Goal: Answer question/provide support: Answer question/provide support

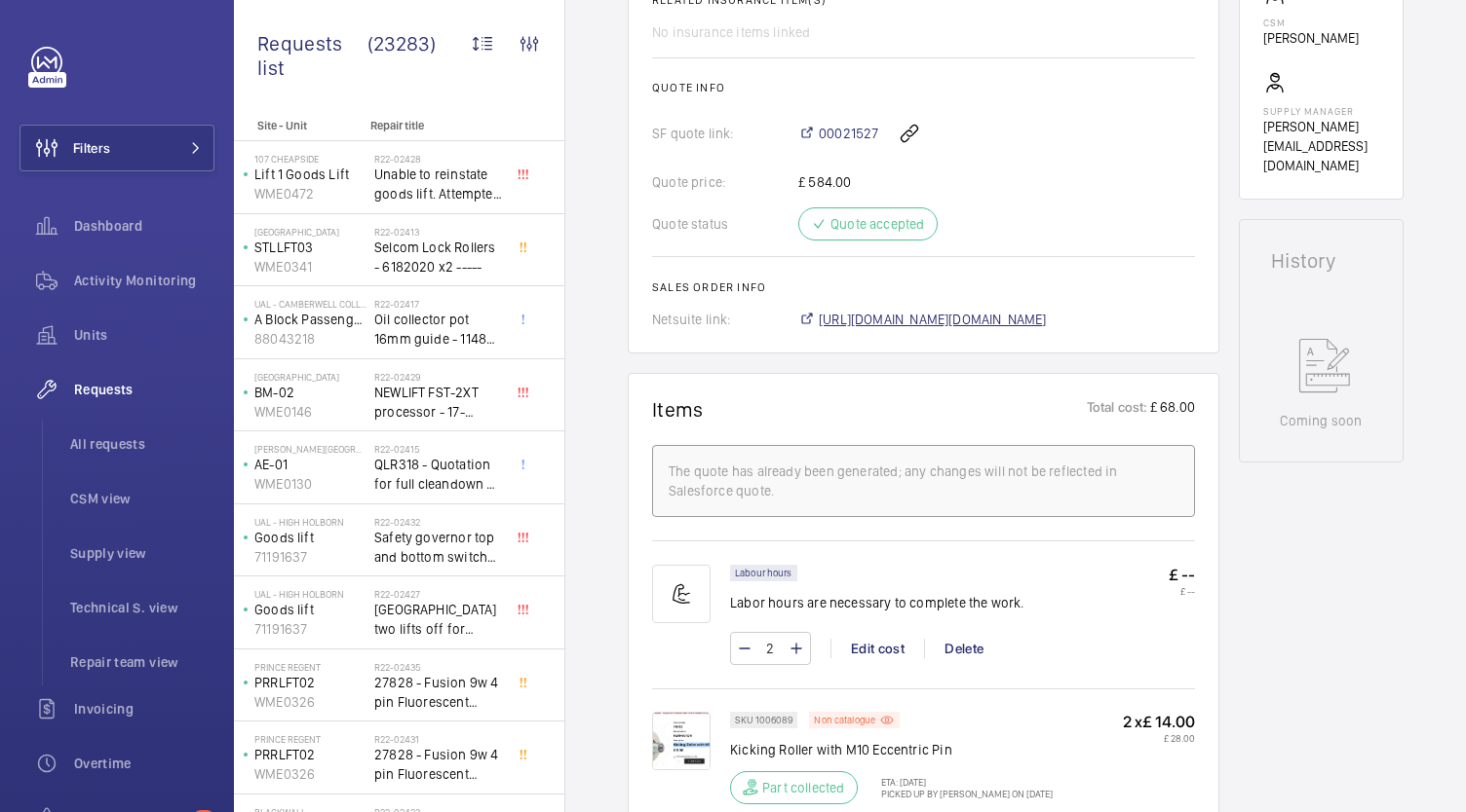
scroll to position [974, 0]
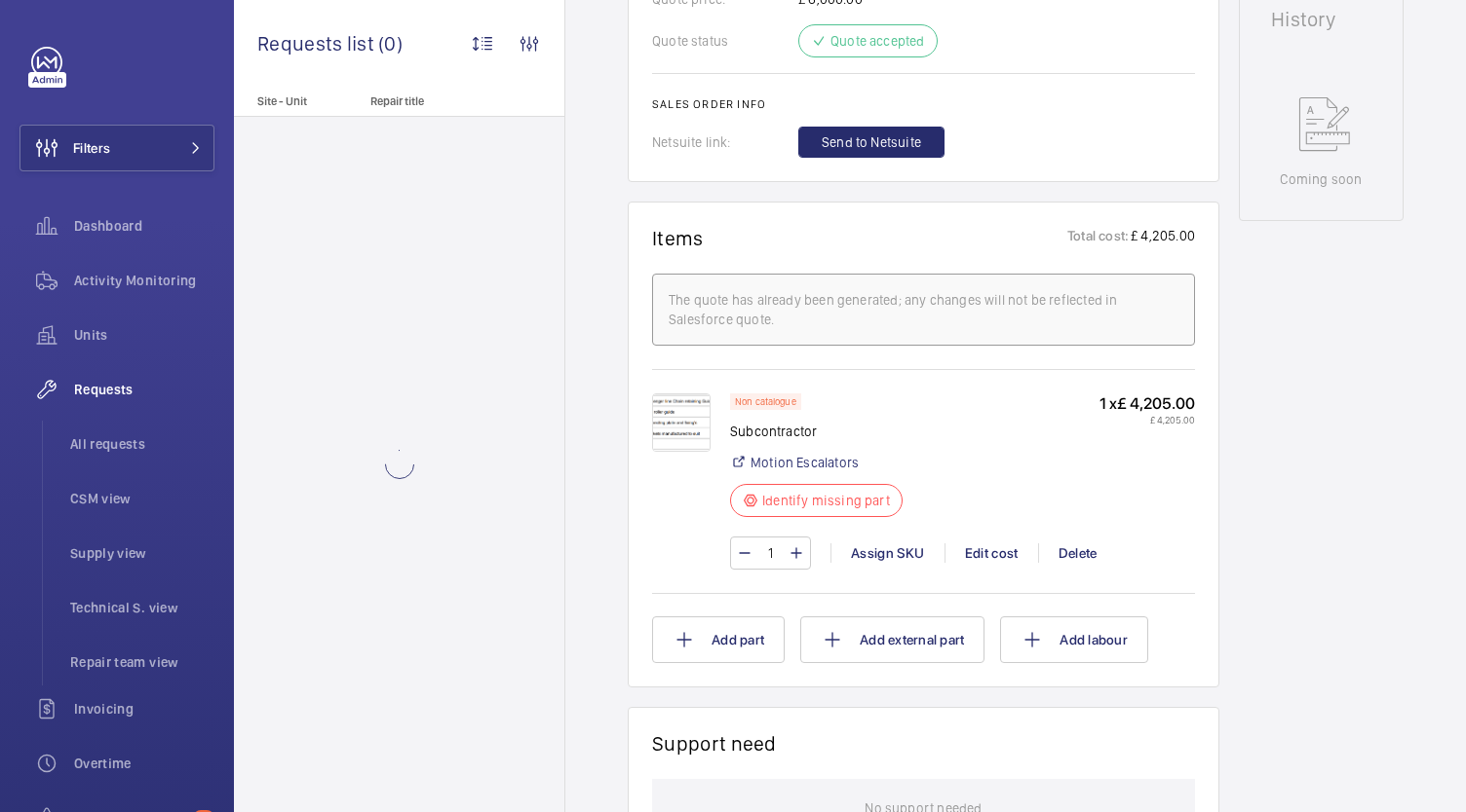
scroll to position [974, 0]
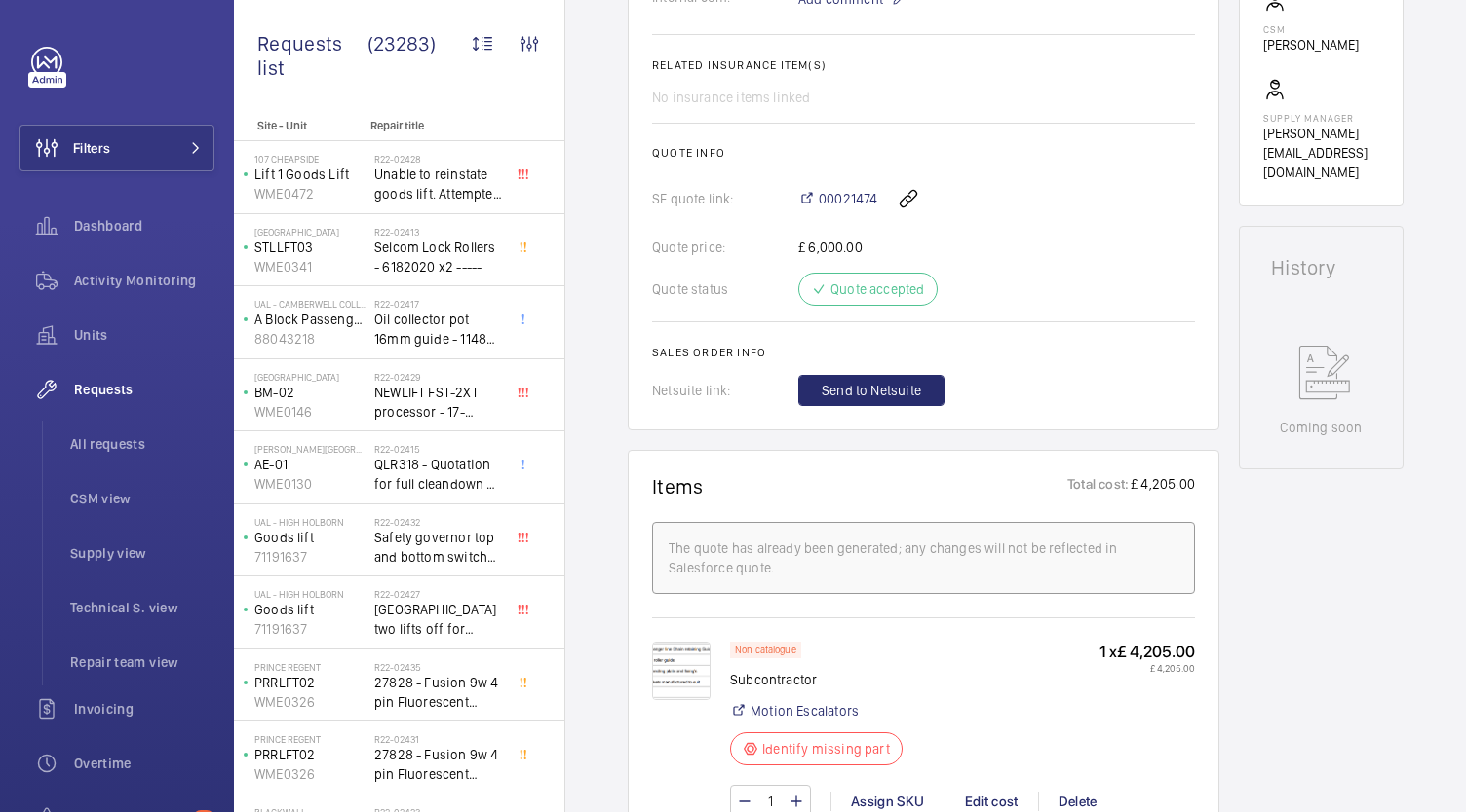
scroll to position [1174, 0]
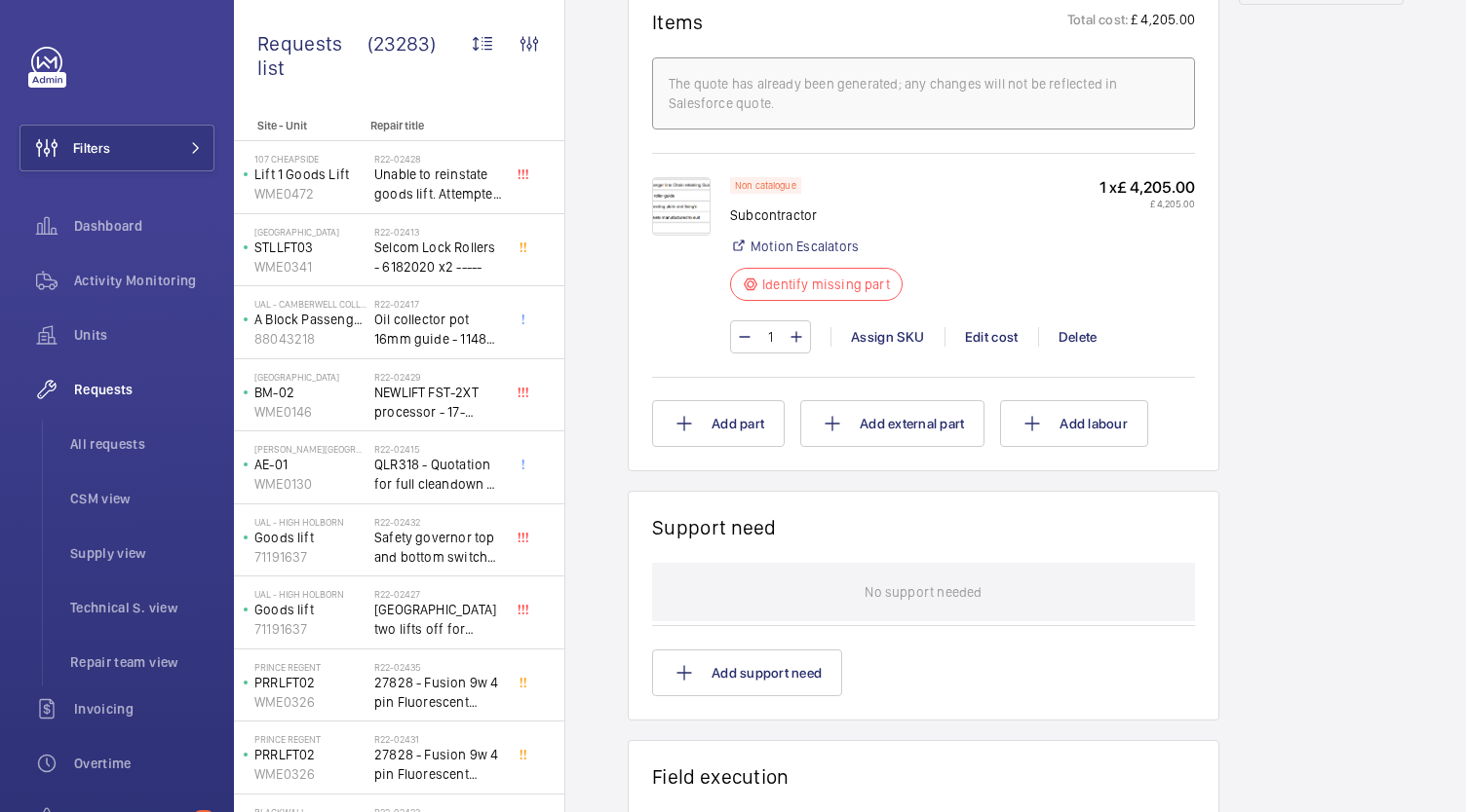
click at [668, 204] on img at bounding box center [681, 206] width 59 height 59
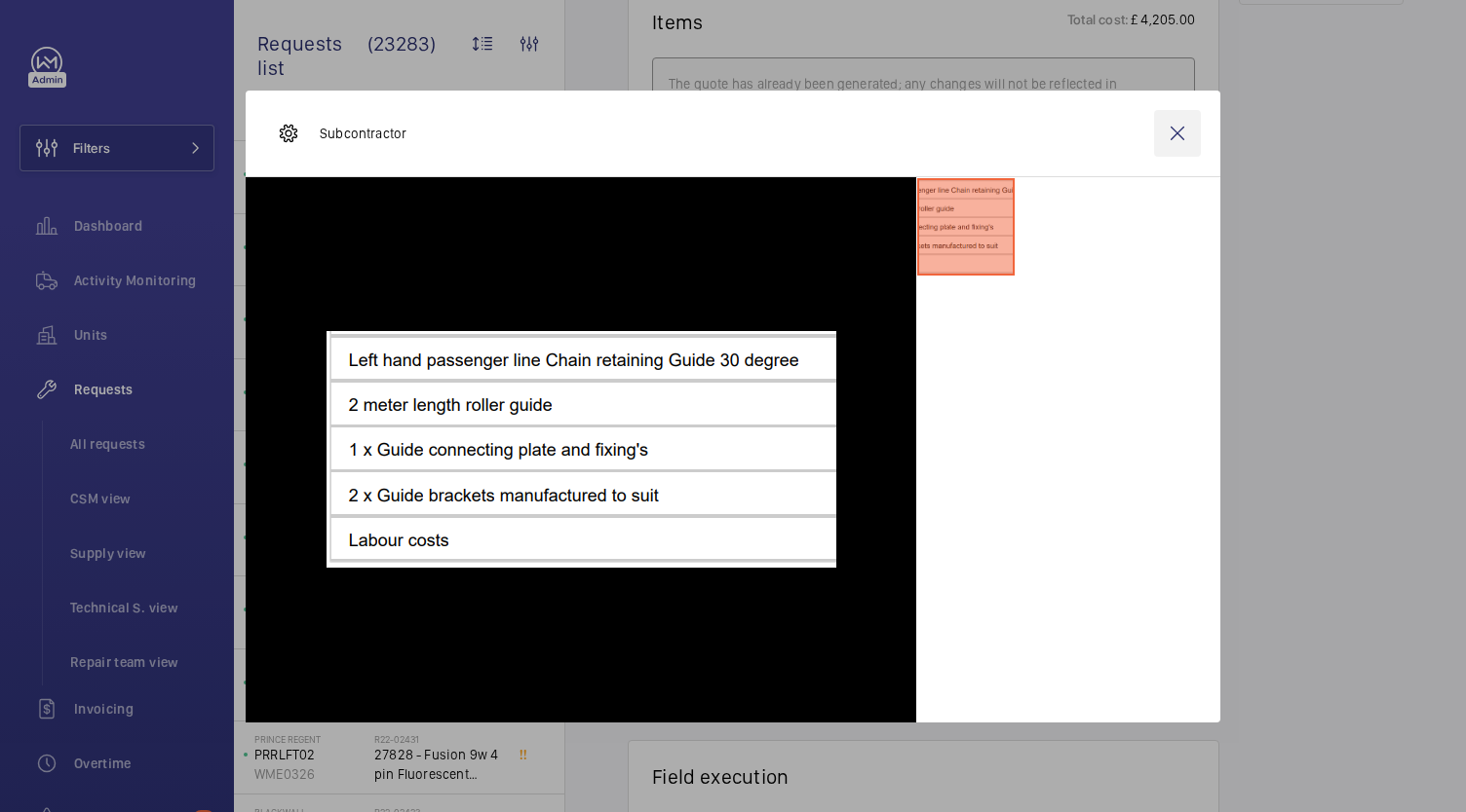
click at [1164, 145] on wm-front-icon-button at bounding box center [1177, 134] width 47 height 47
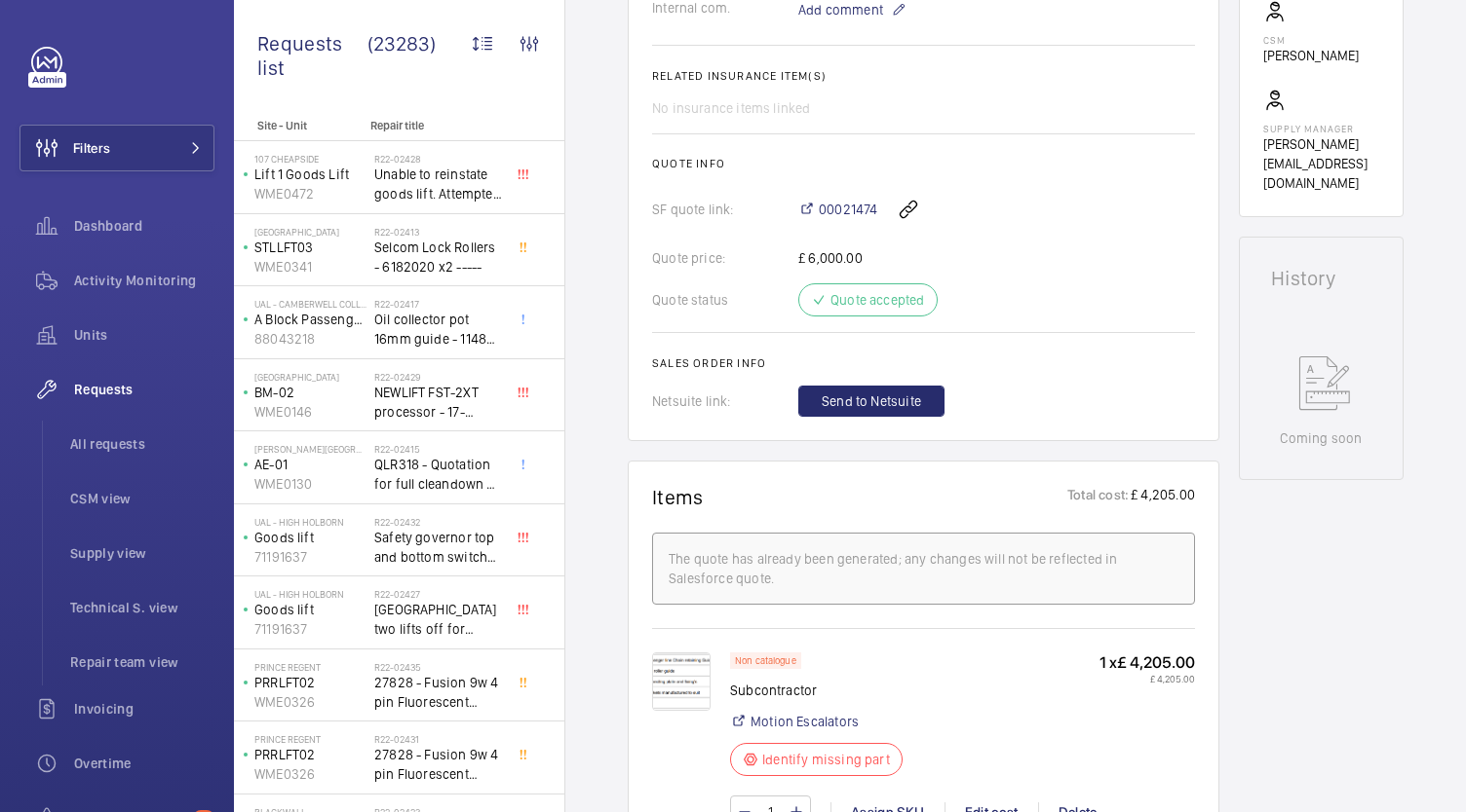
scroll to position [693, 0]
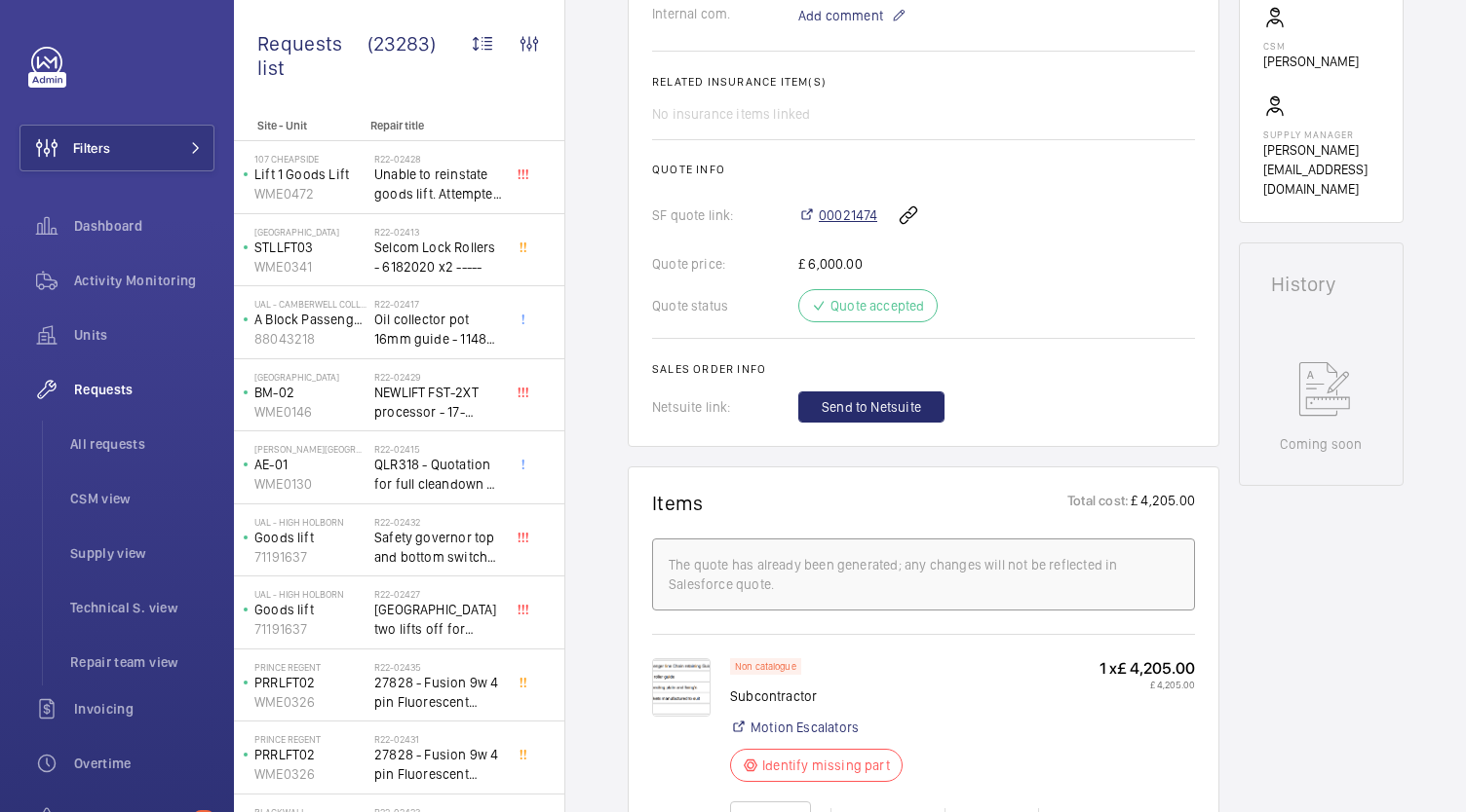
click at [834, 207] on span "00021474" at bounding box center [848, 215] width 59 height 20
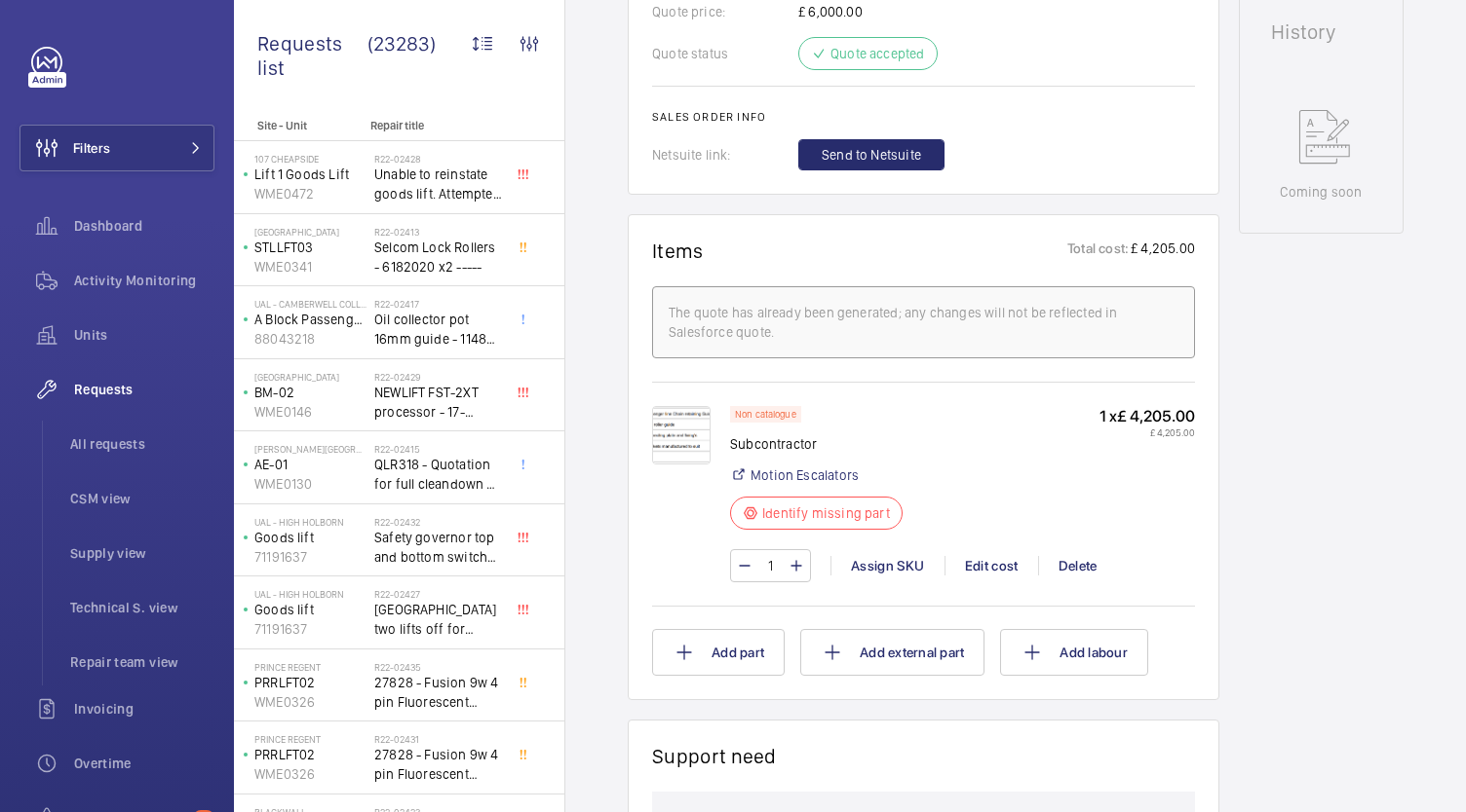
scroll to position [957, 0]
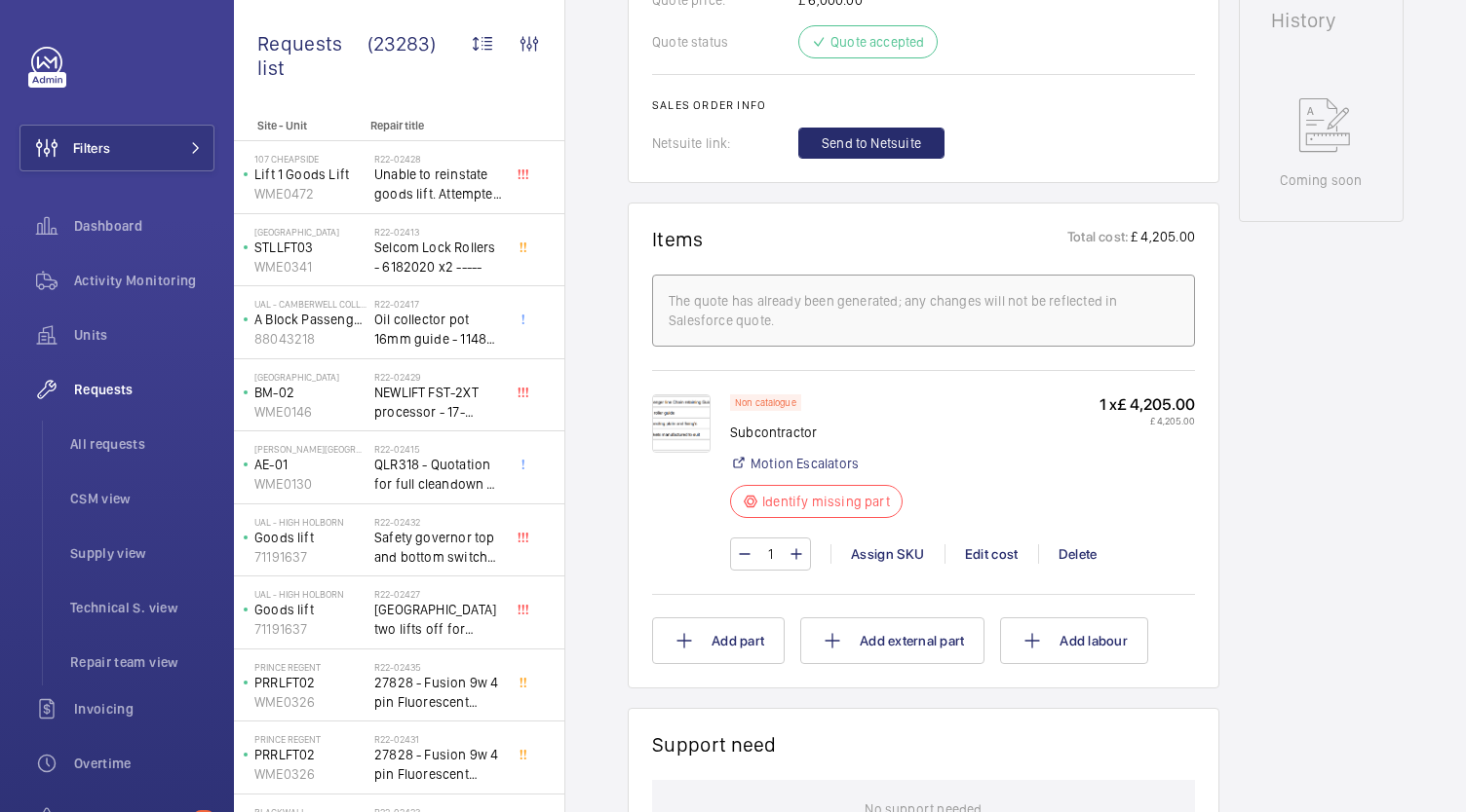
click at [680, 424] on img at bounding box center [681, 424] width 59 height 59
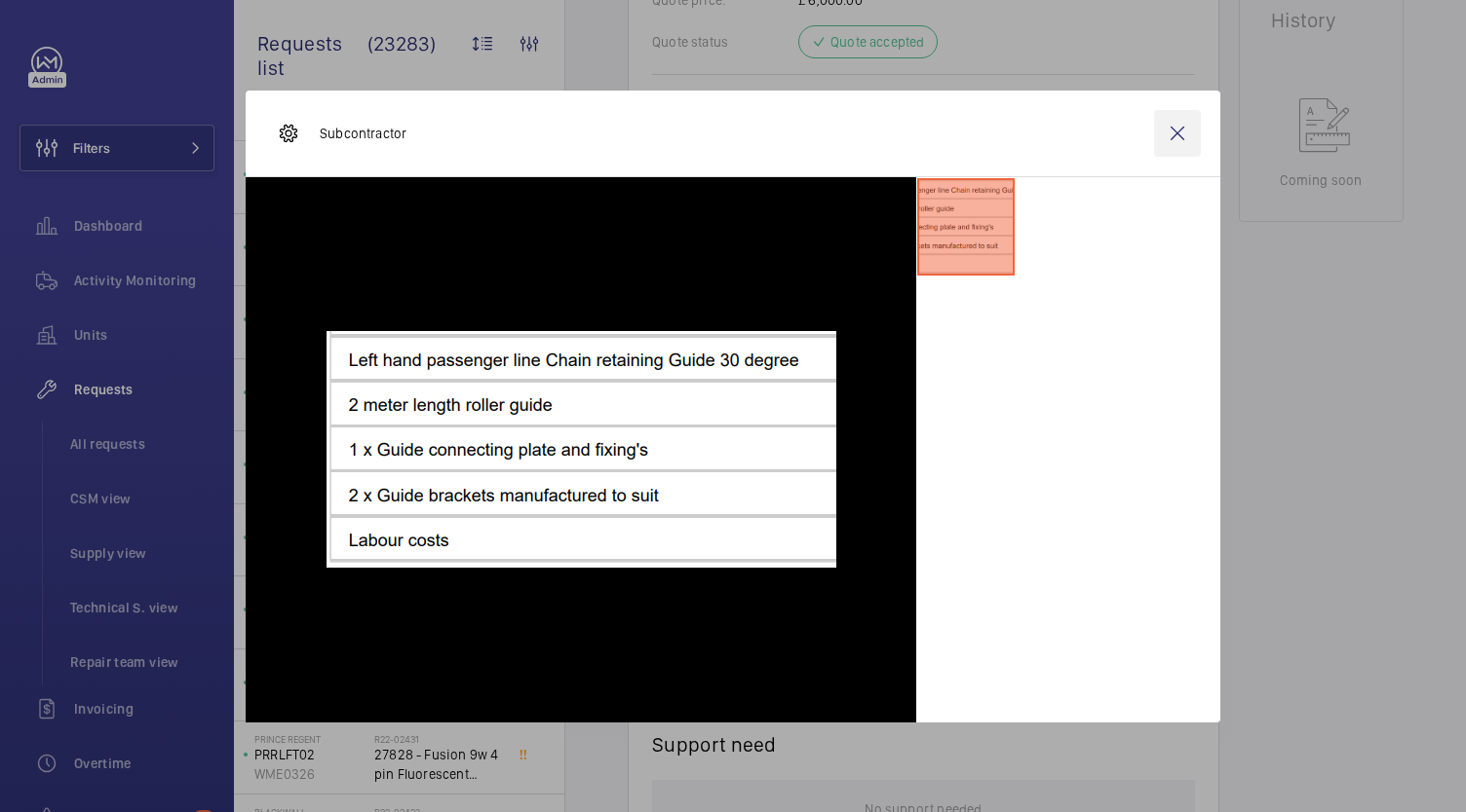
click at [1190, 135] on wm-front-icon-button at bounding box center [1177, 134] width 47 height 47
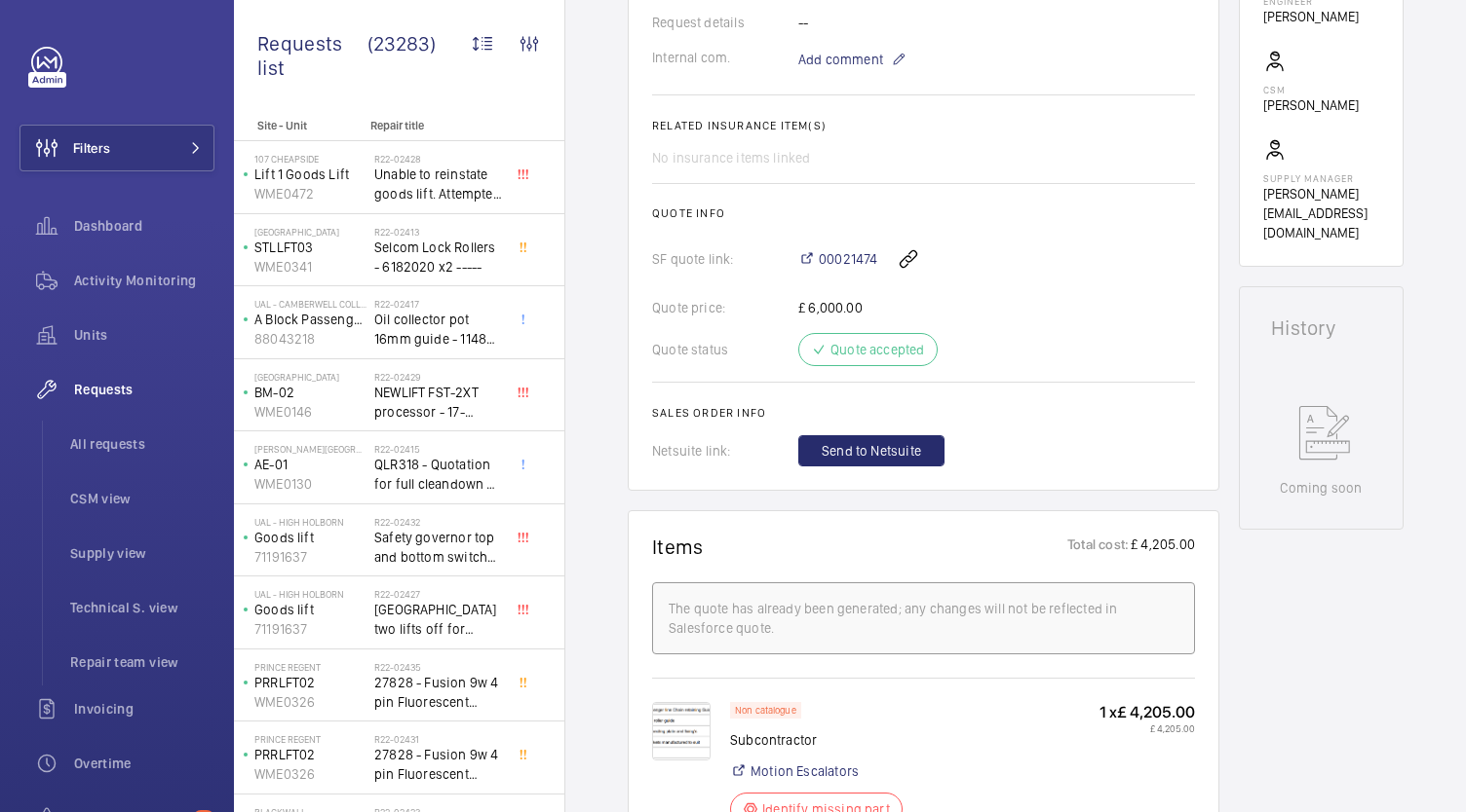
scroll to position [513, 0]
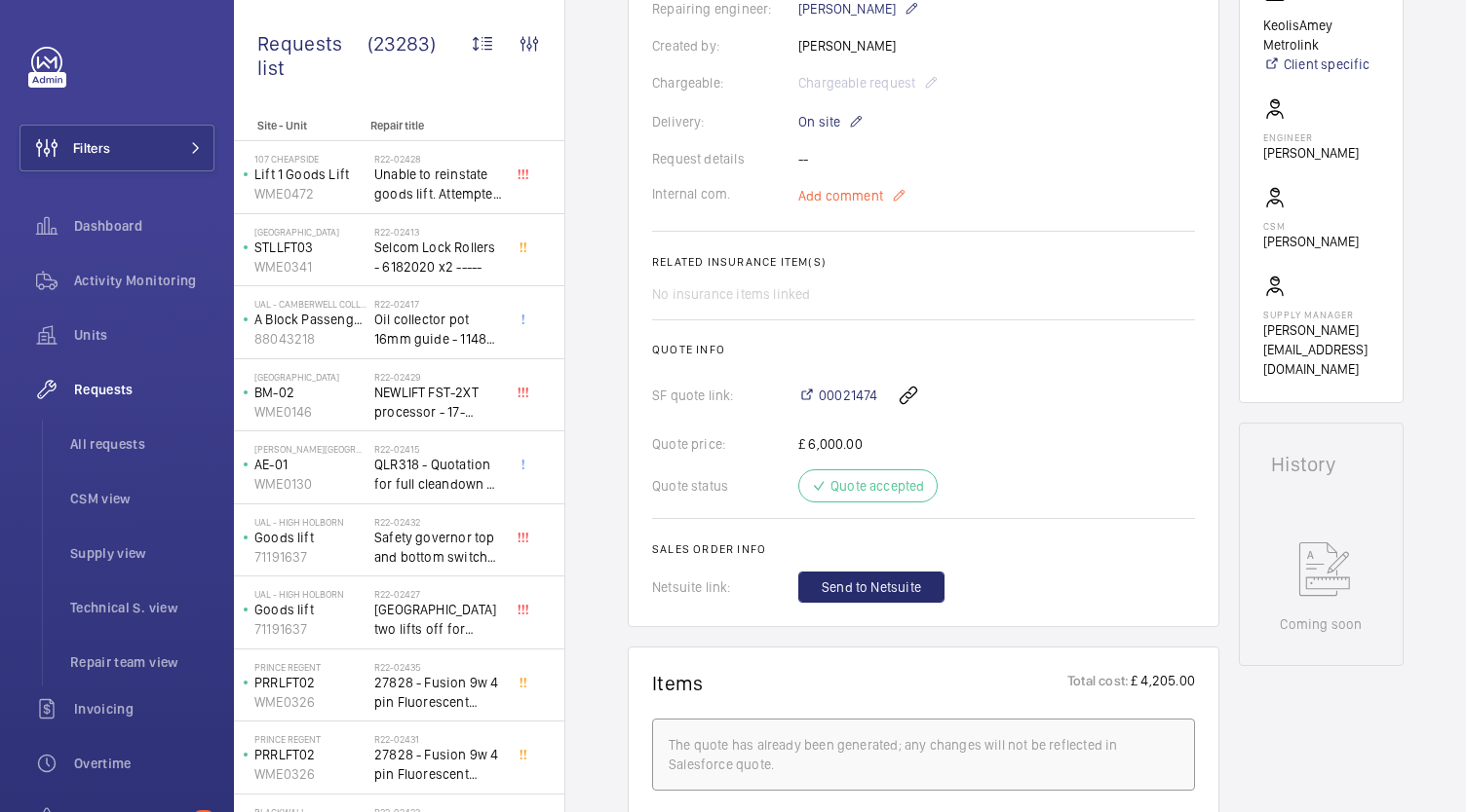
click at [905, 198] on p "Add comment" at bounding box center [870, 196] width 146 height 23
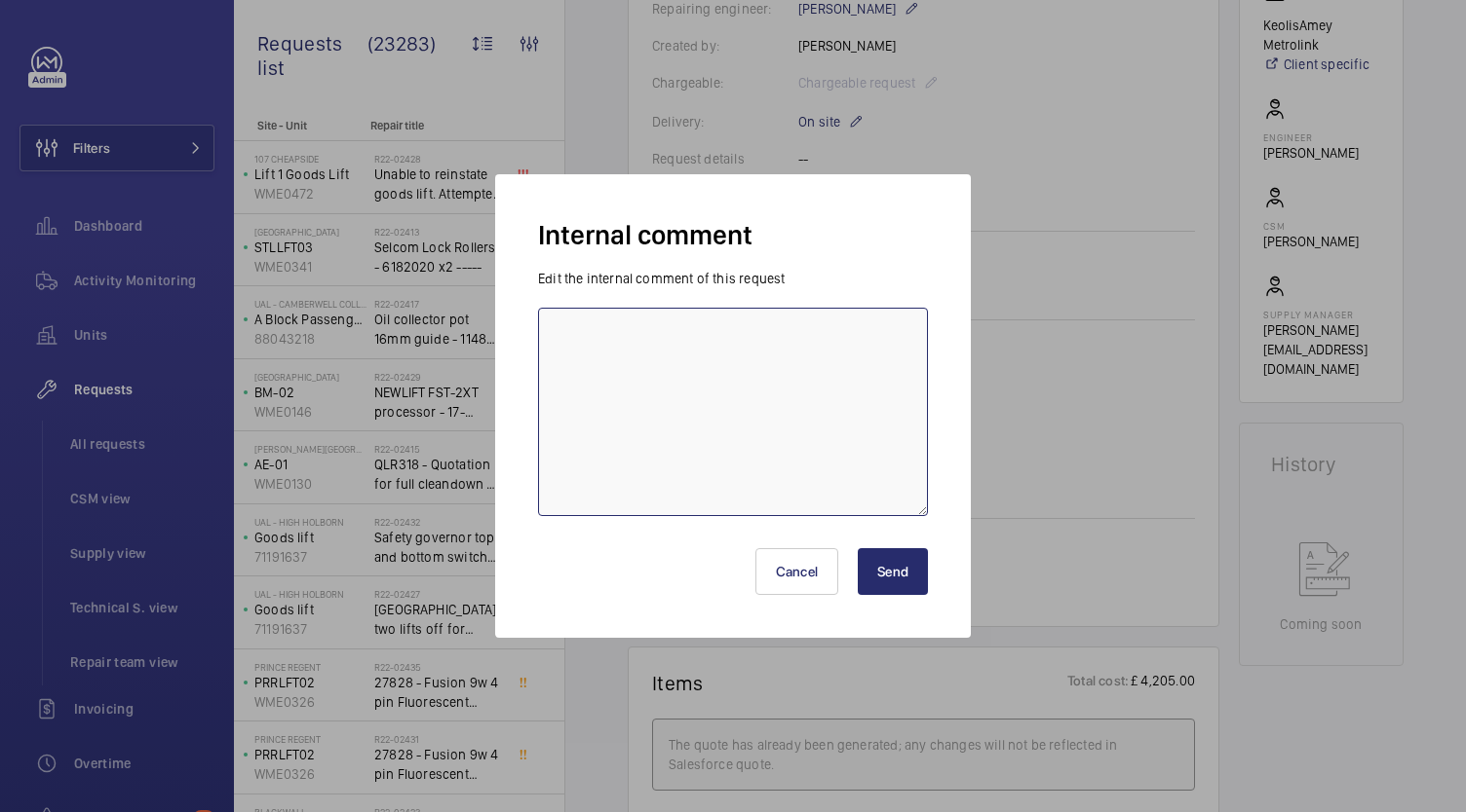
click at [772, 406] on textarea at bounding box center [733, 412] width 389 height 208
paste textarea "PO-GB-013874 - motion po"
type textarea "PO-GB-013874 - motion po"
click at [885, 591] on button "Send" at bounding box center [893, 572] width 70 height 47
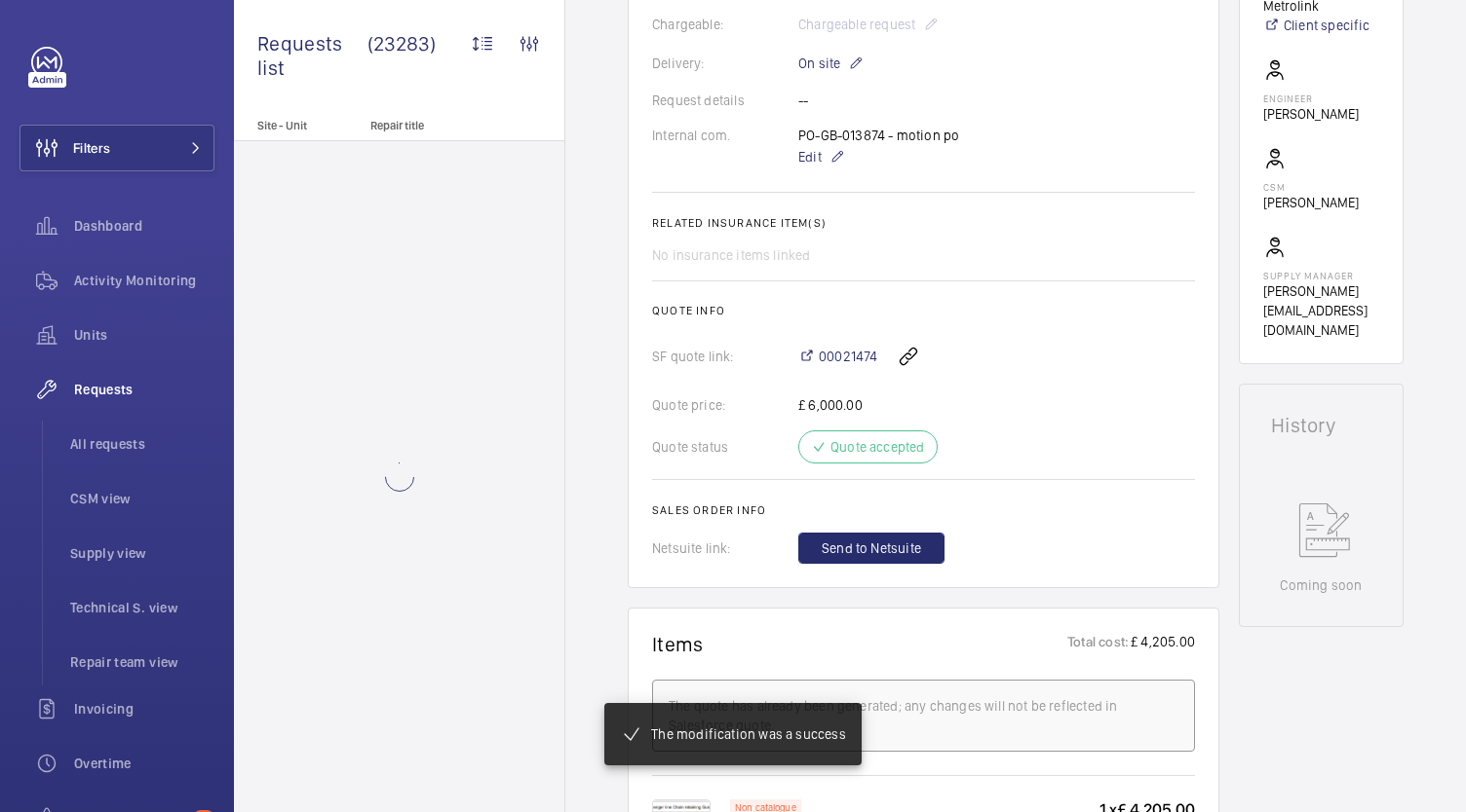
scroll to position [570, 0]
